Goal: Information Seeking & Learning: Learn about a topic

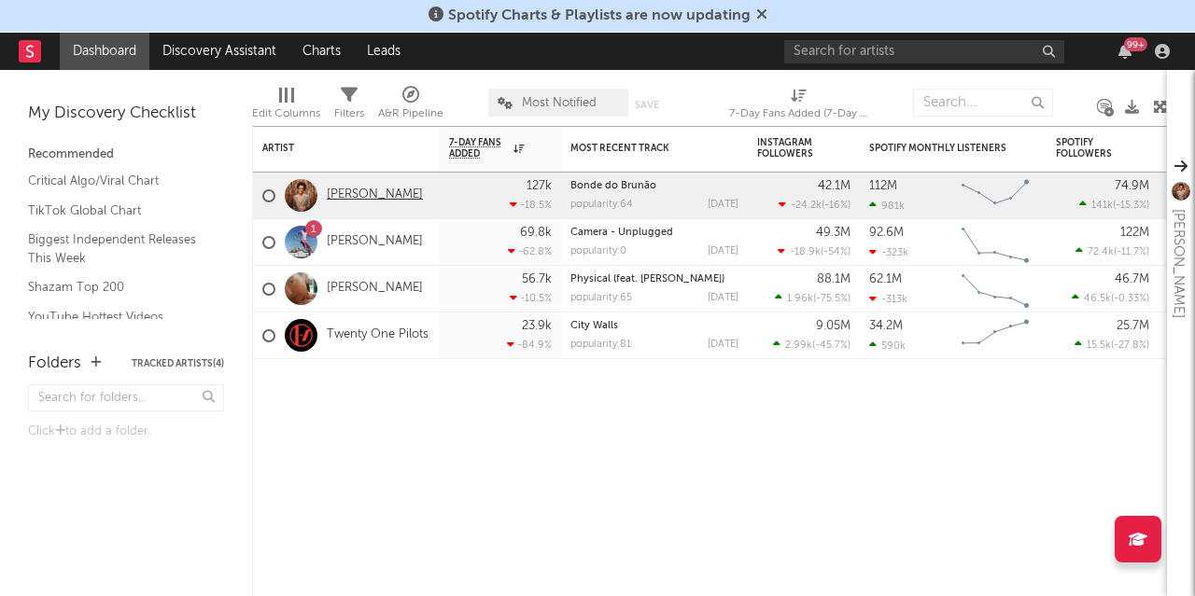
click at [358, 200] on link "[PERSON_NAME]" at bounding box center [375, 196] width 96 height 16
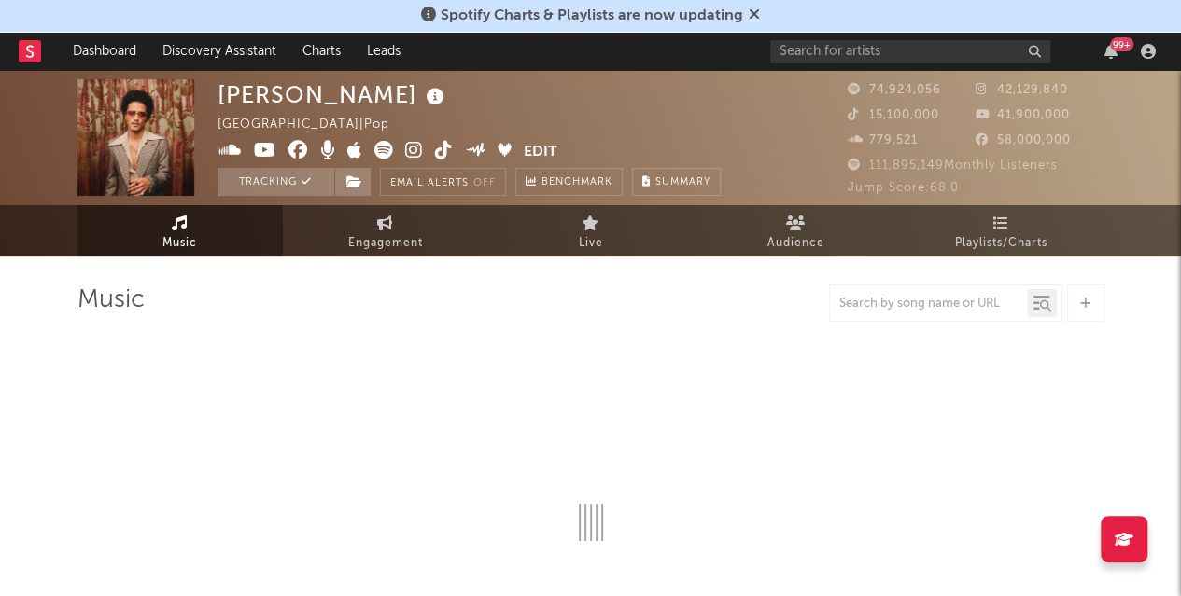
select select "6m"
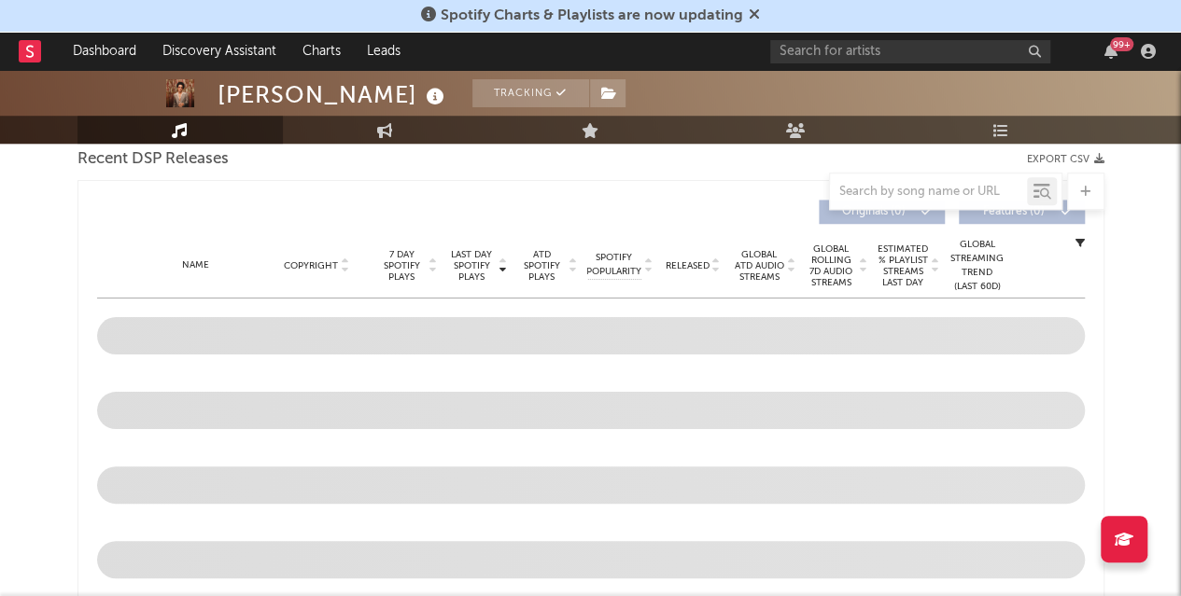
scroll to position [582, 0]
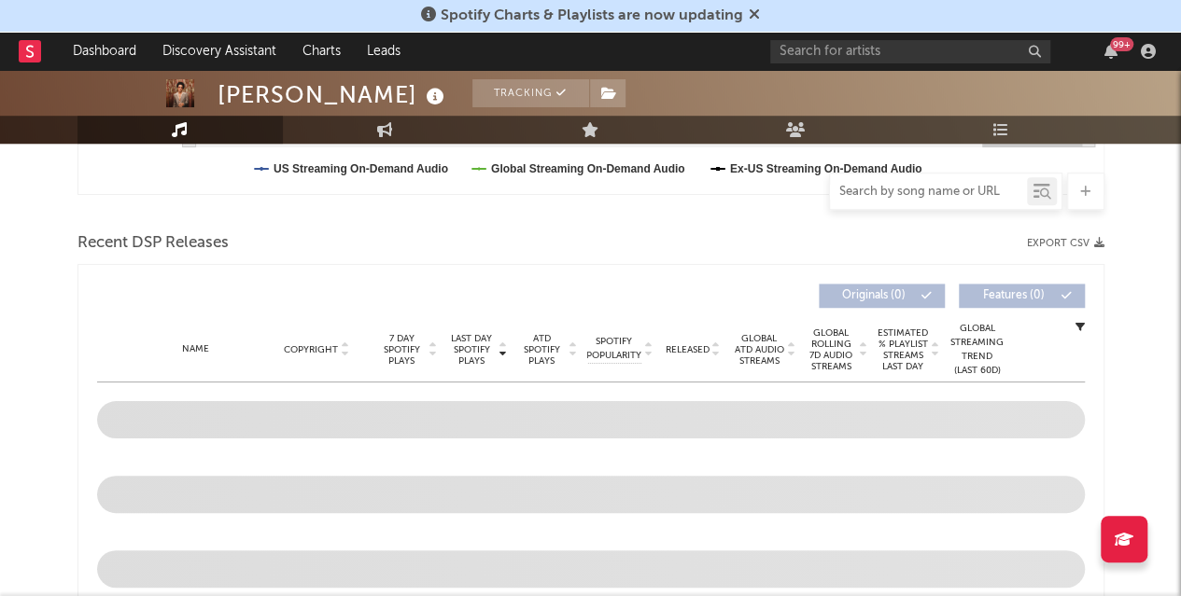
click at [900, 191] on input "text" at bounding box center [928, 192] width 197 height 15
type input "uptown funk"
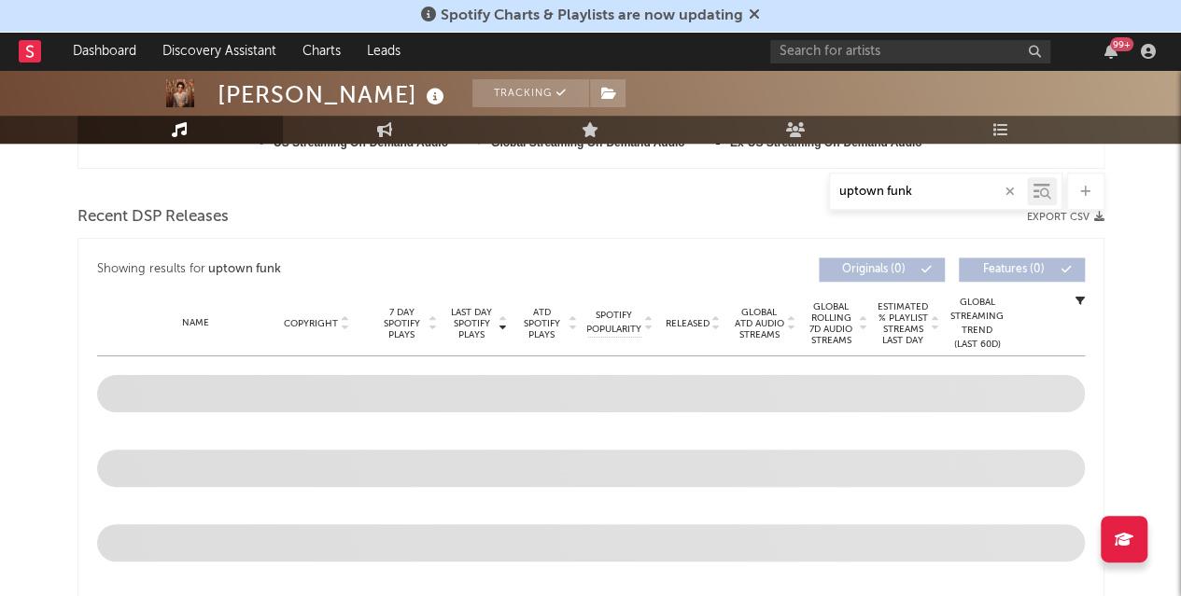
scroll to position [607, 0]
click at [1131, 319] on div "[PERSON_NAME] Tracking [GEOGRAPHIC_DATA] | Pop Edit Tracking Email Alerts Off B…" at bounding box center [590, 581] width 1181 height 2237
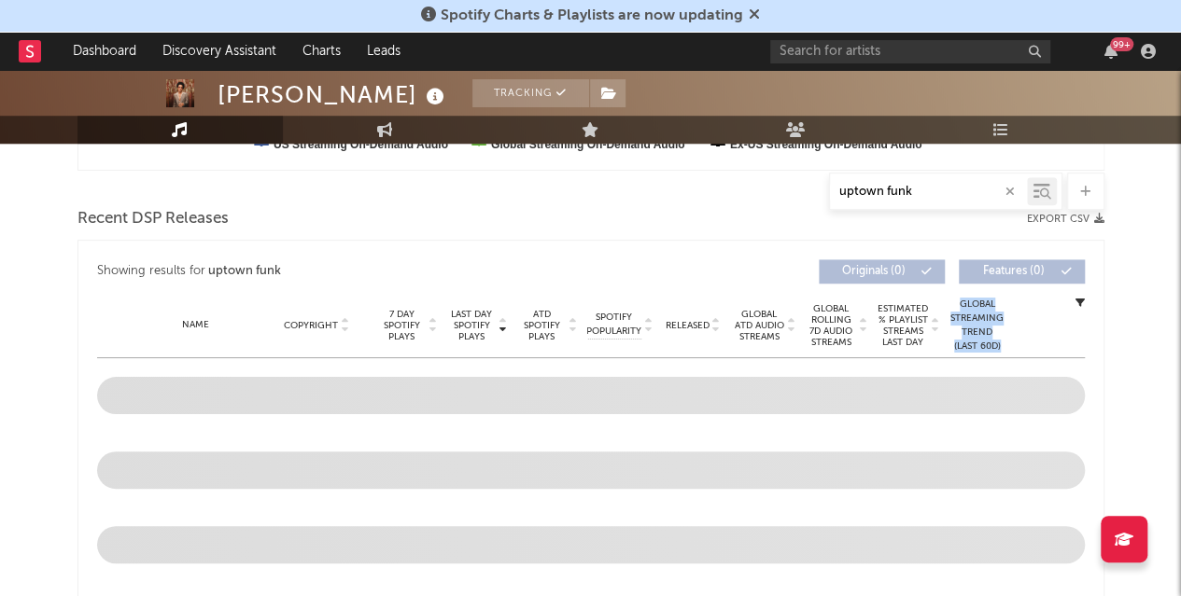
click at [1131, 319] on div "[PERSON_NAME] Tracking [GEOGRAPHIC_DATA] | Pop Edit Tracking Email Alerts Off B…" at bounding box center [590, 581] width 1181 height 2237
click at [1041, 321] on div "Name Copyright Label Album Names Composer Names 7 Day Spotify Plays Last Day Sp…" at bounding box center [590, 325] width 987 height 65
